Goal: Find specific page/section: Find specific page/section

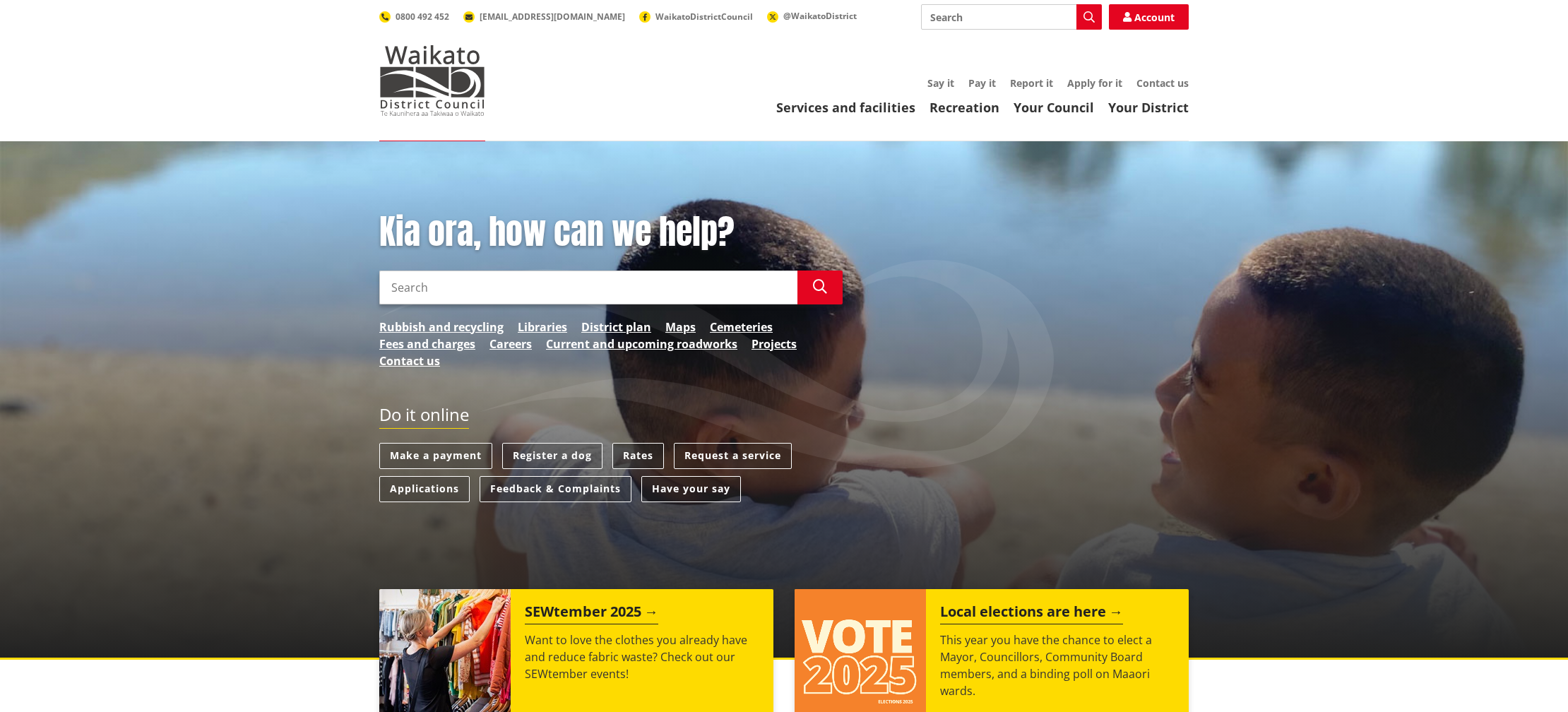
click at [634, 458] on link "Rates" at bounding box center [638, 455] width 52 height 26
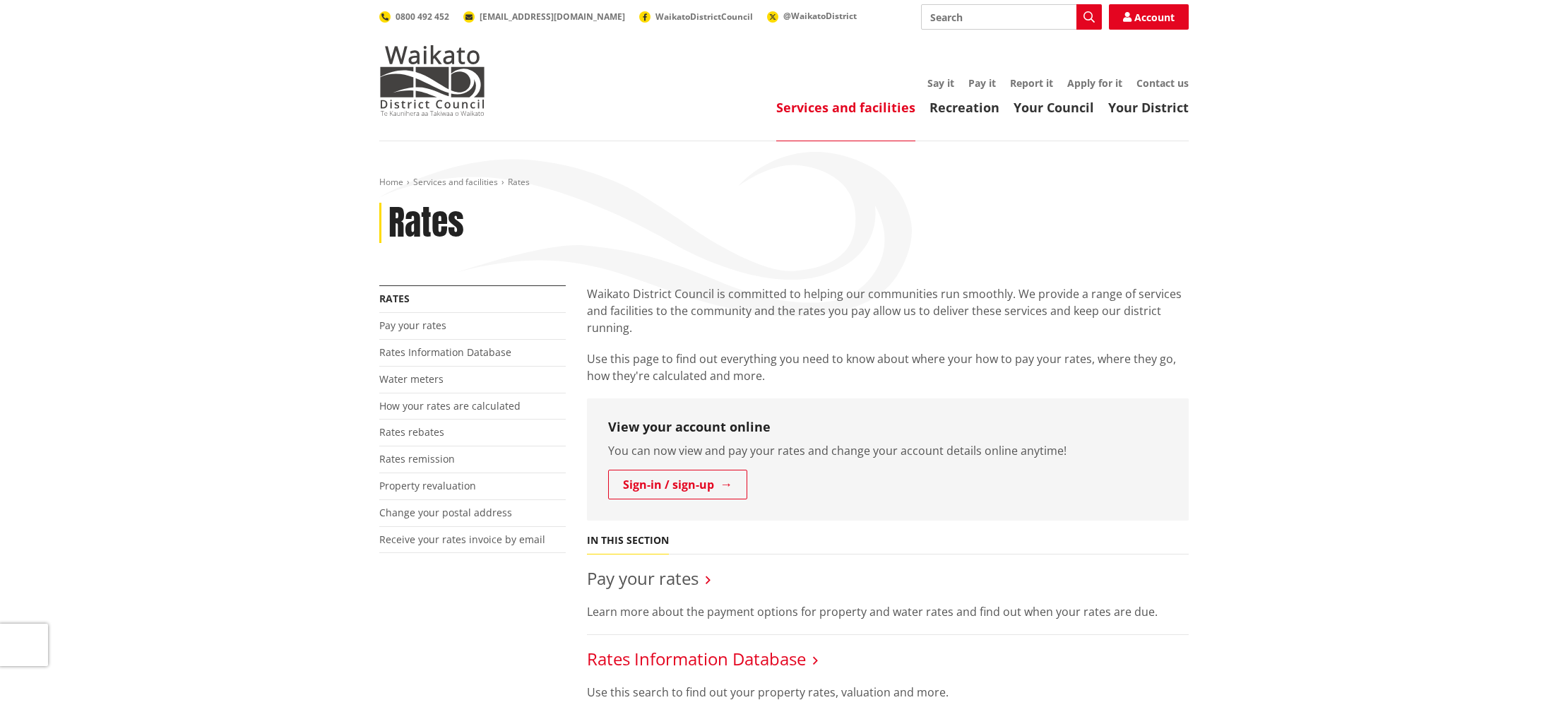
click at [669, 661] on link "Rates Information Database" at bounding box center [696, 659] width 219 height 23
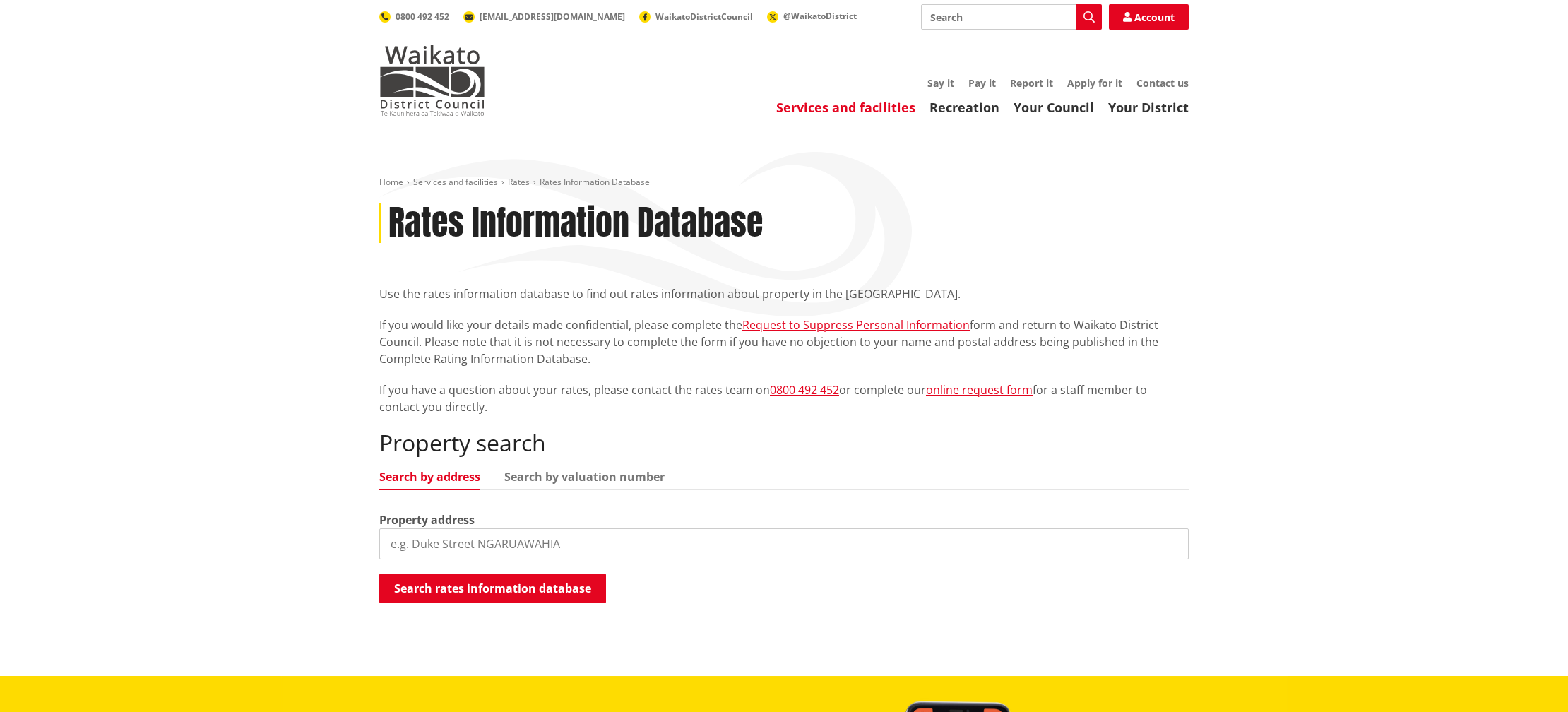
click at [619, 545] on input "search" at bounding box center [784, 544] width 809 height 31
type input "35 Rangitahi"
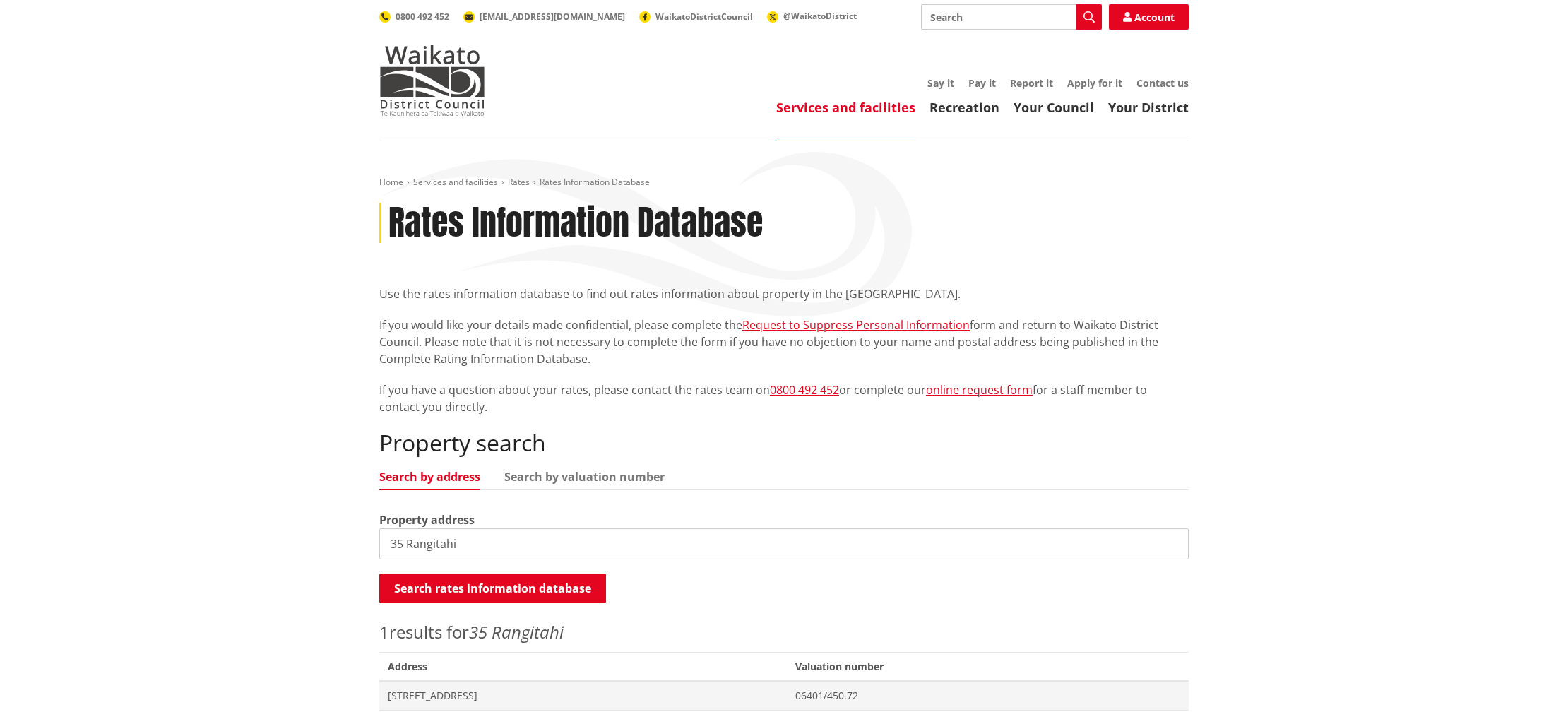
scroll to position [38, 0]
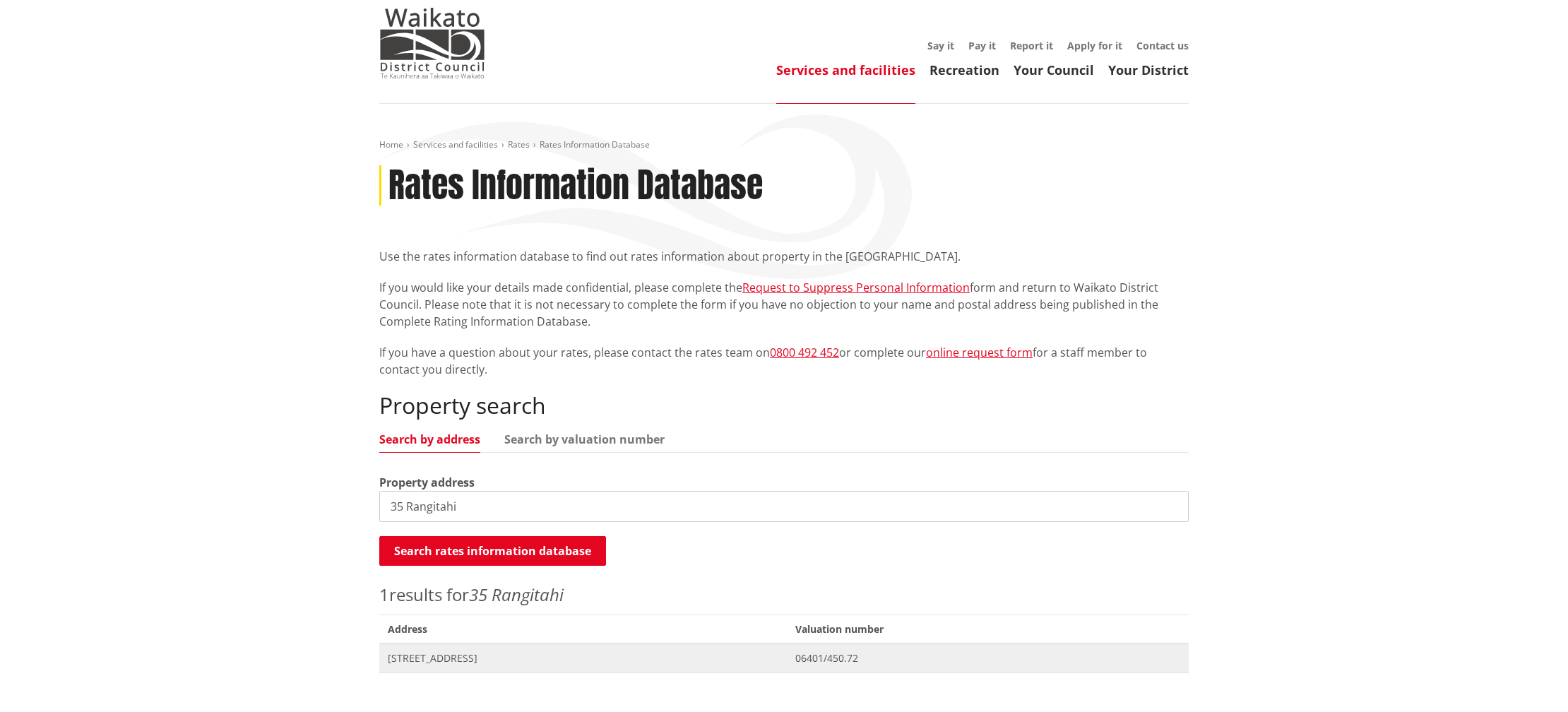
click at [425, 661] on span "[STREET_ADDRESS]" at bounding box center [583, 659] width 390 height 14
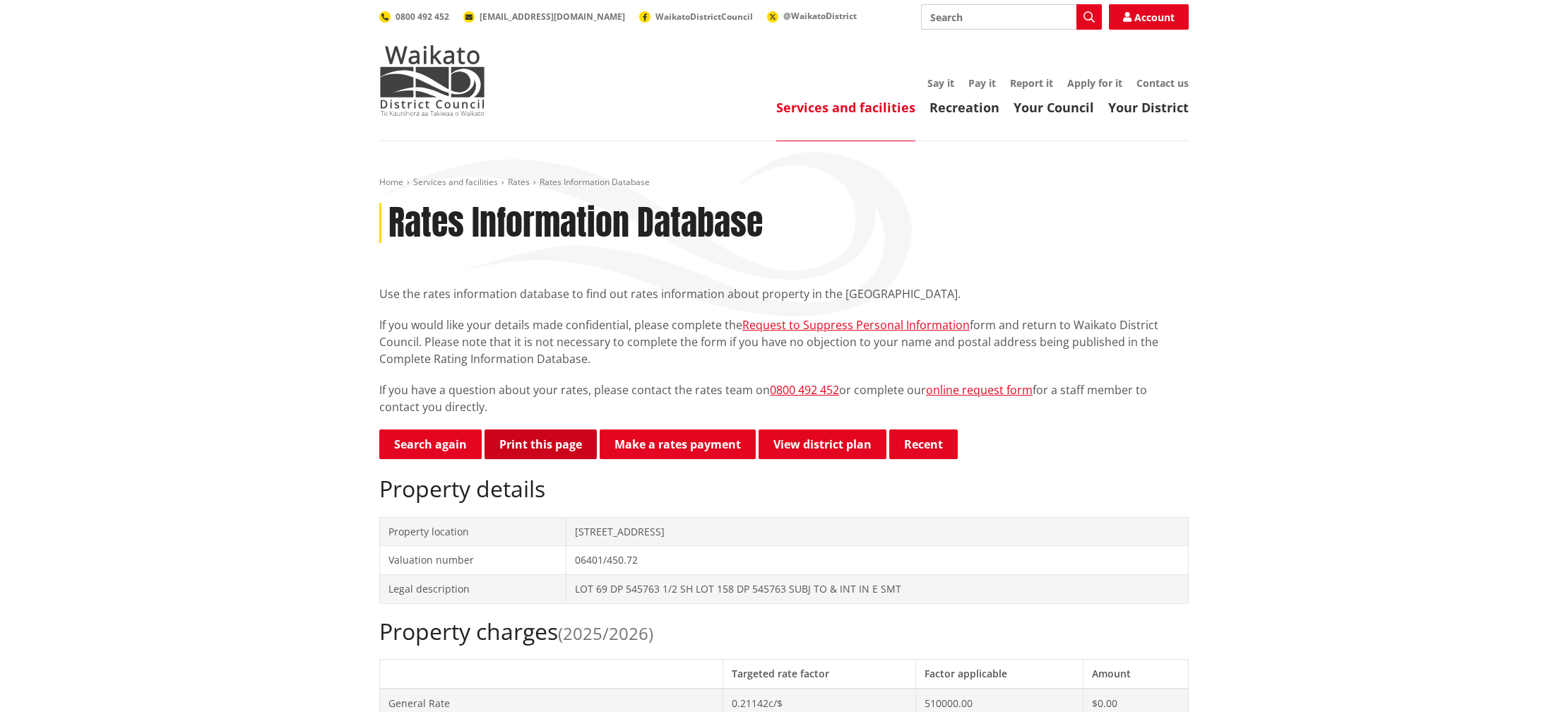
click at [525, 441] on button "Print this page" at bounding box center [540, 444] width 113 height 30
